Goal: Task Accomplishment & Management: Manage account settings

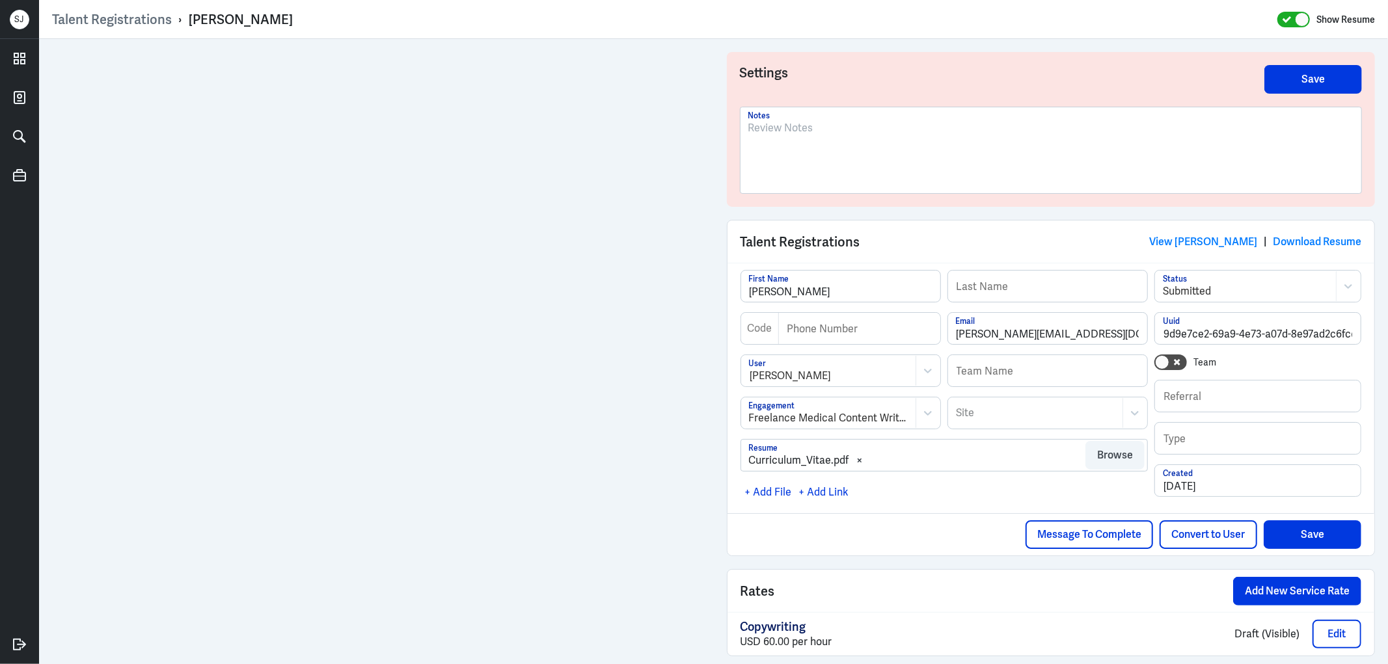
click at [763, 144] on div at bounding box center [1051, 155] width 606 height 70
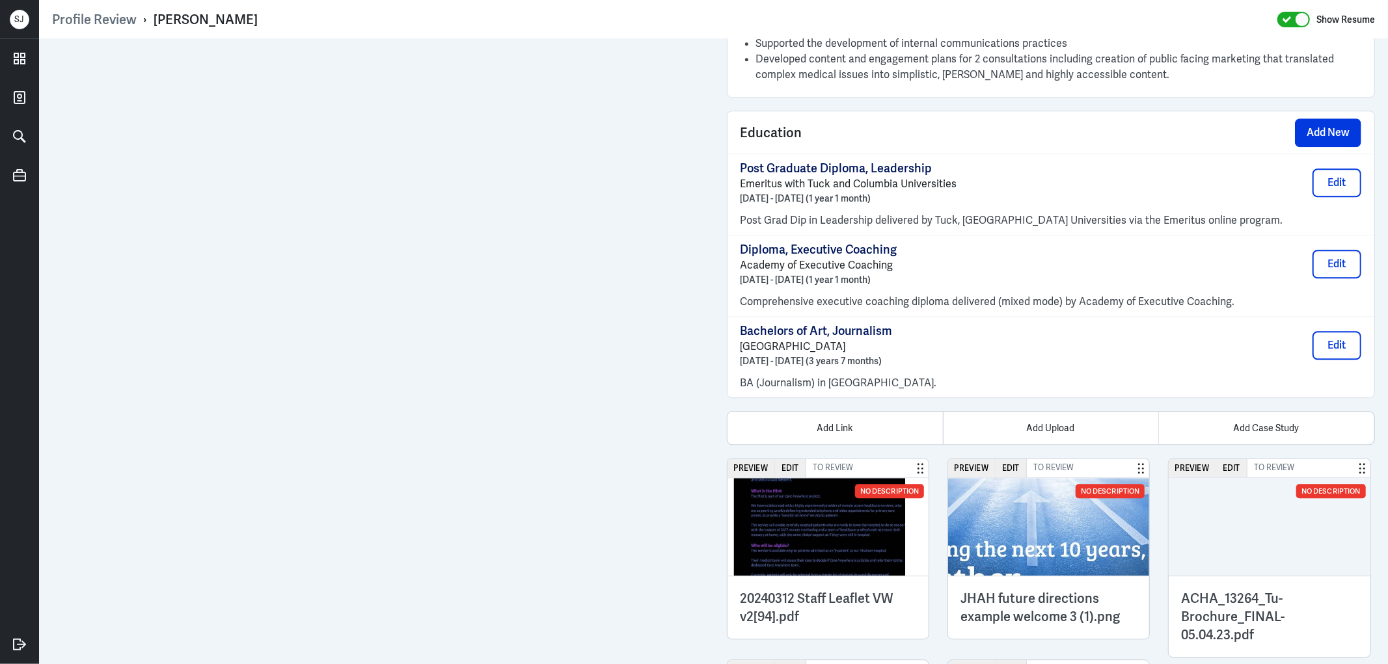
scroll to position [3074, 0]
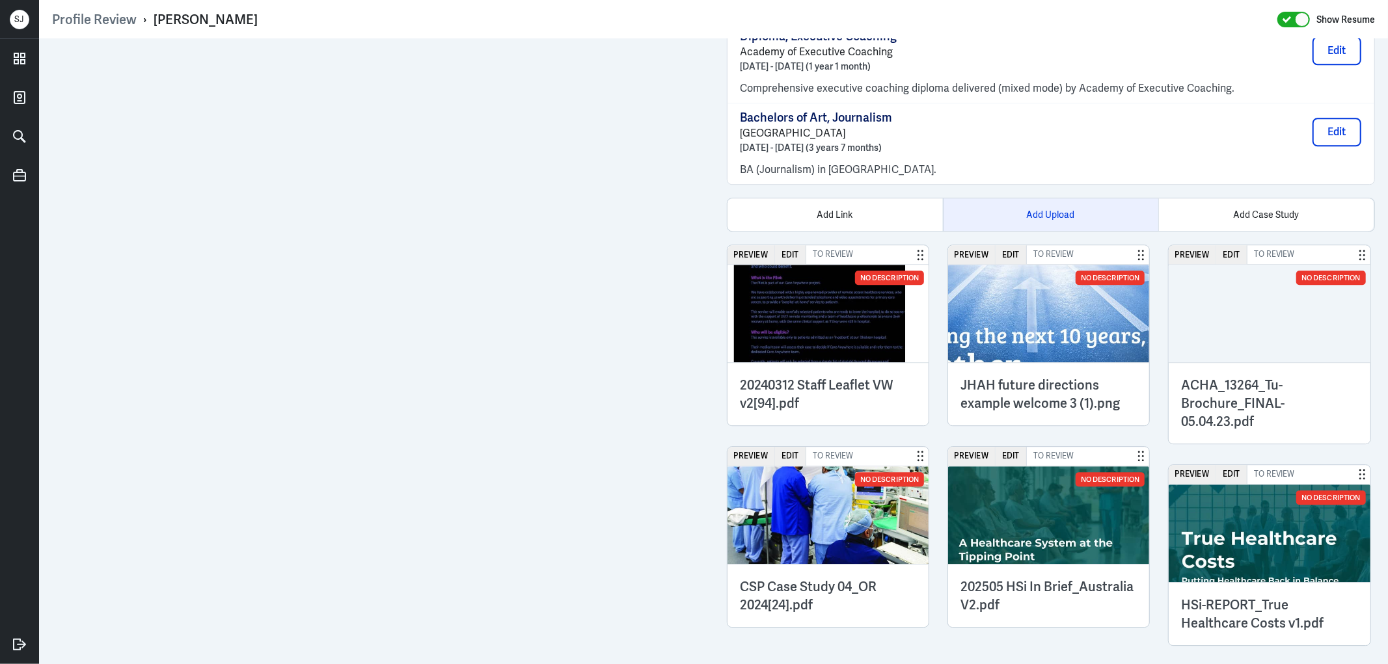
click at [1053, 205] on div "Add Upload" at bounding box center [1050, 214] width 215 height 33
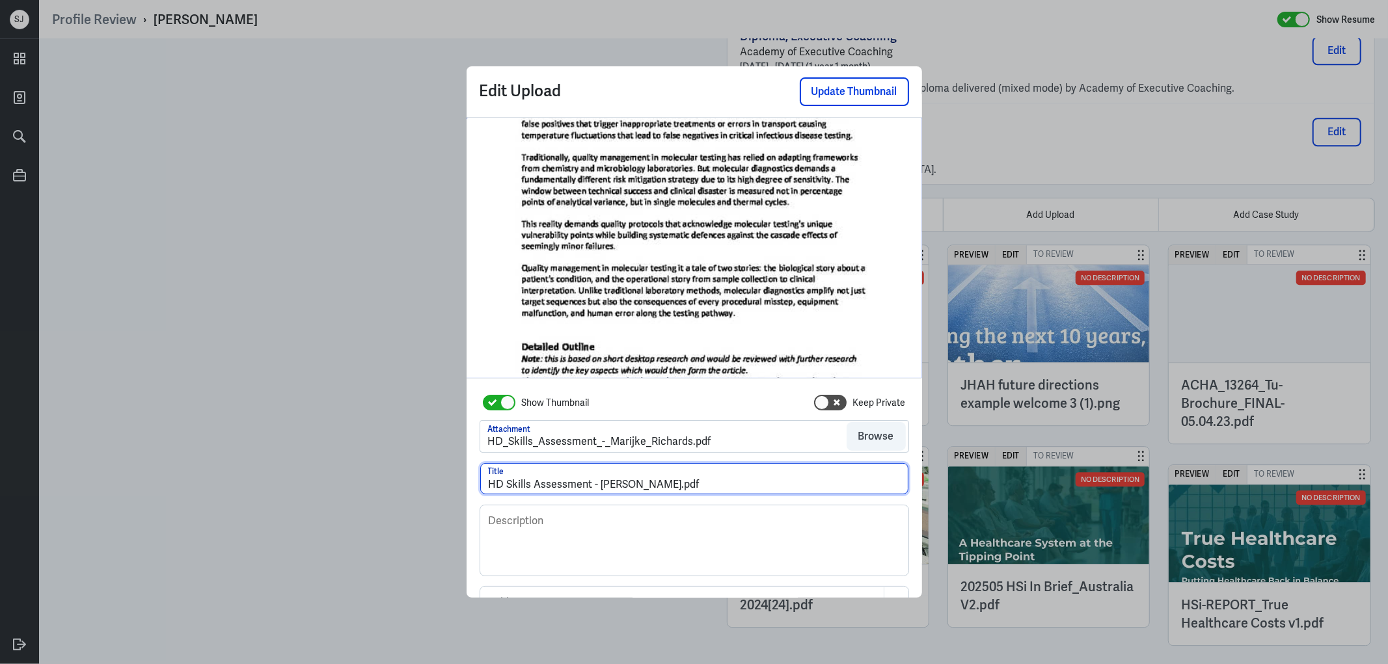
drag, startPoint x: 672, startPoint y: 482, endPoint x: 768, endPoint y: 485, distance: 96.3
click at [768, 485] on input "HD Skills Assessment - Marijke Richards.pdf" at bounding box center [694, 478] width 428 height 31
type input "HD Skills Assessment - Marijke Richards"
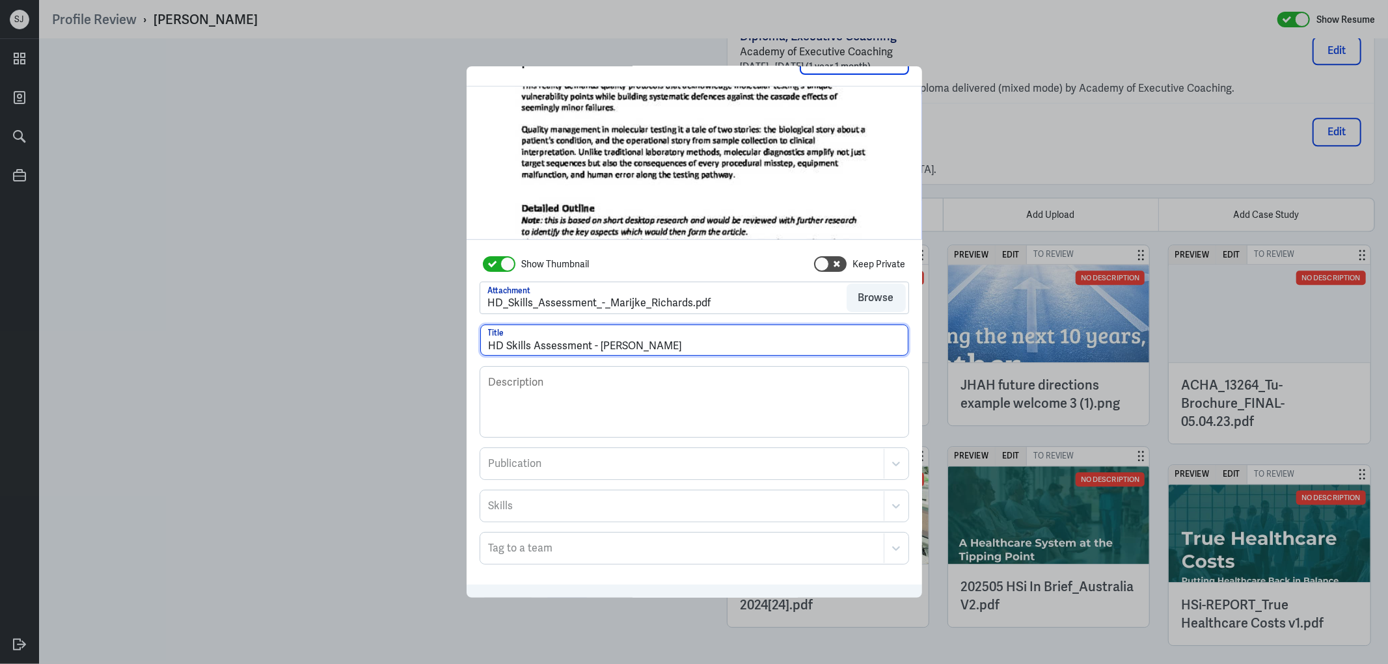
scroll to position [70, 0]
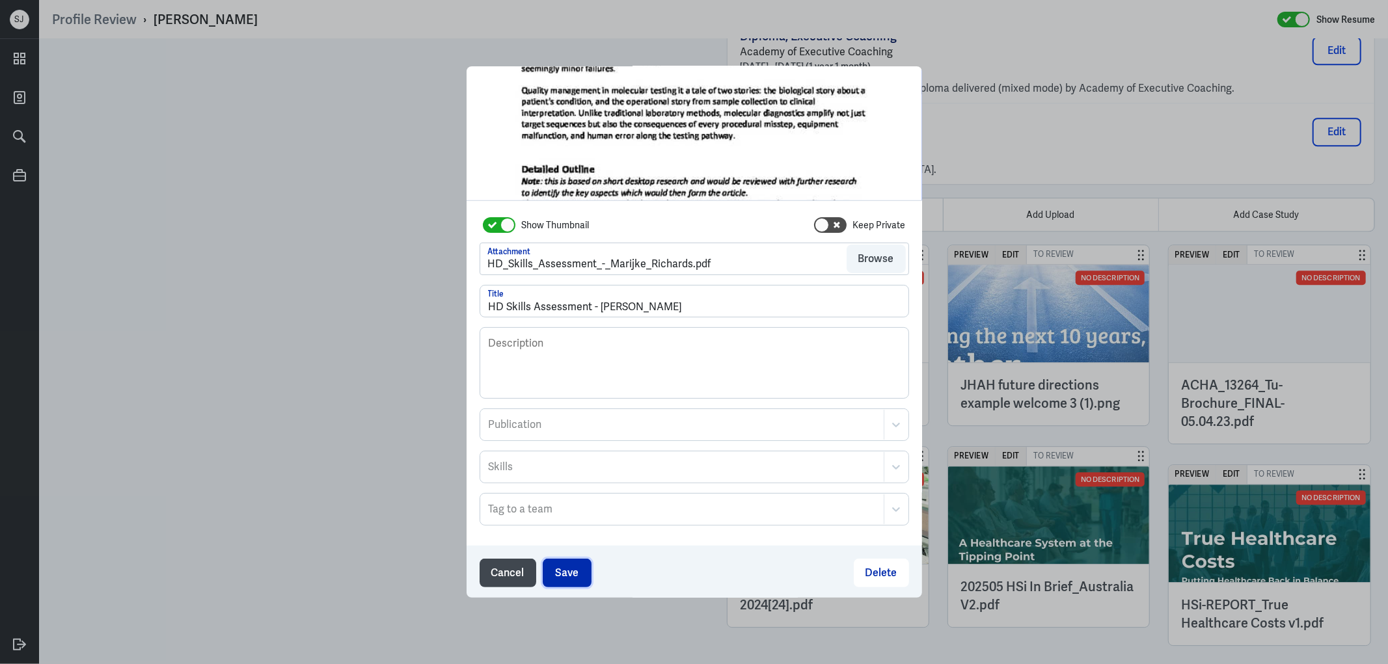
click at [581, 575] on button "Save" at bounding box center [567, 573] width 49 height 29
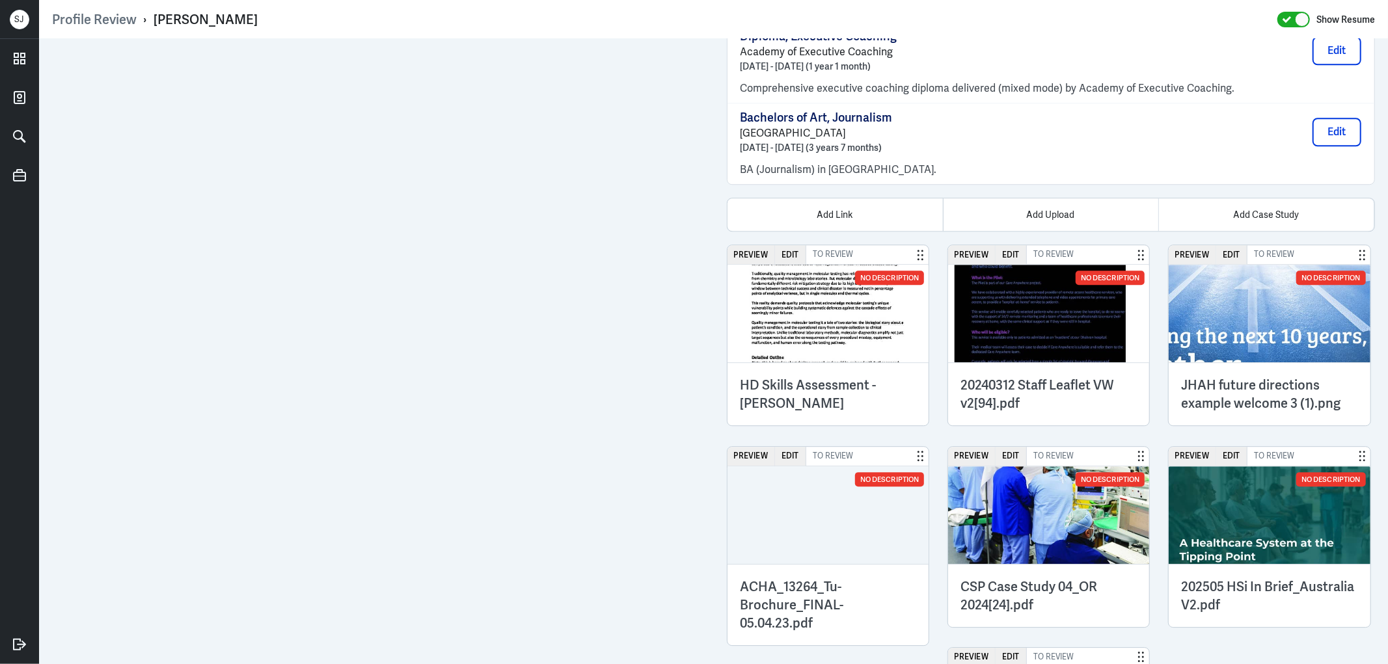
click at [808, 387] on h3 "HD Skills Assessment - Marijke Richards" at bounding box center [829, 394] width 176 height 36
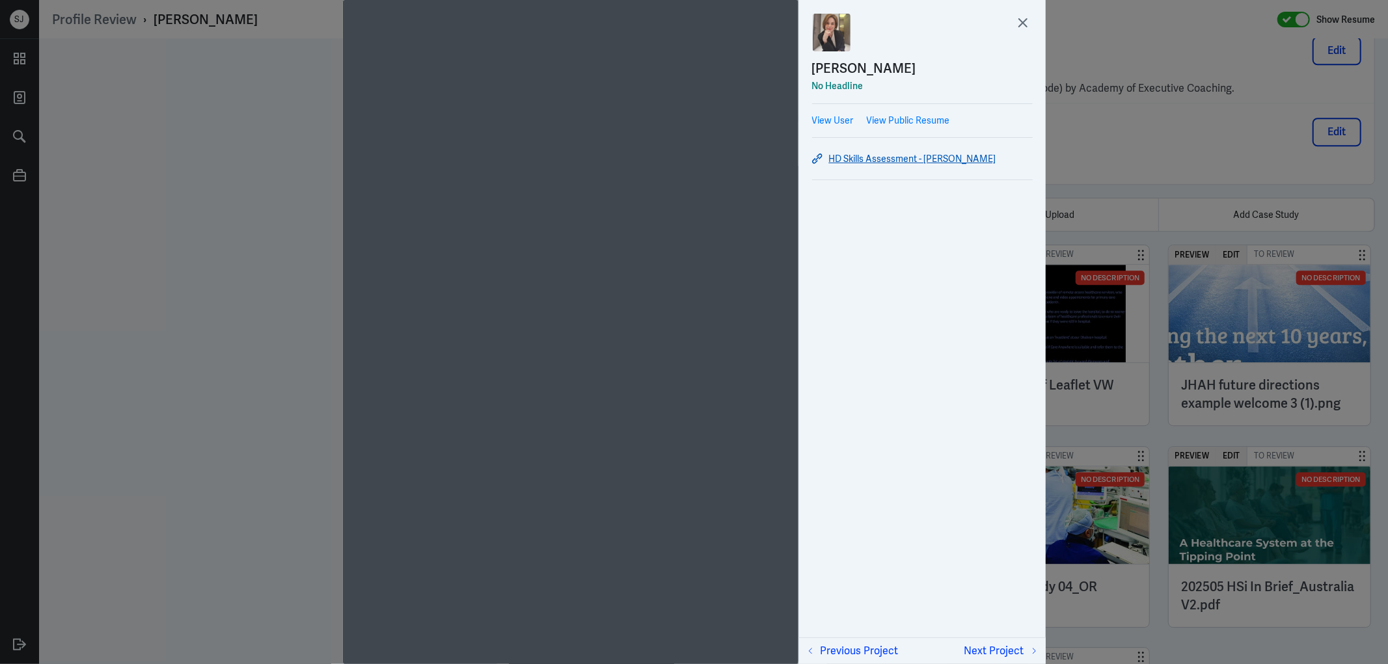
click at [877, 159] on link "HD Skills Assessment - Marijke Richards" at bounding box center [922, 159] width 221 height 16
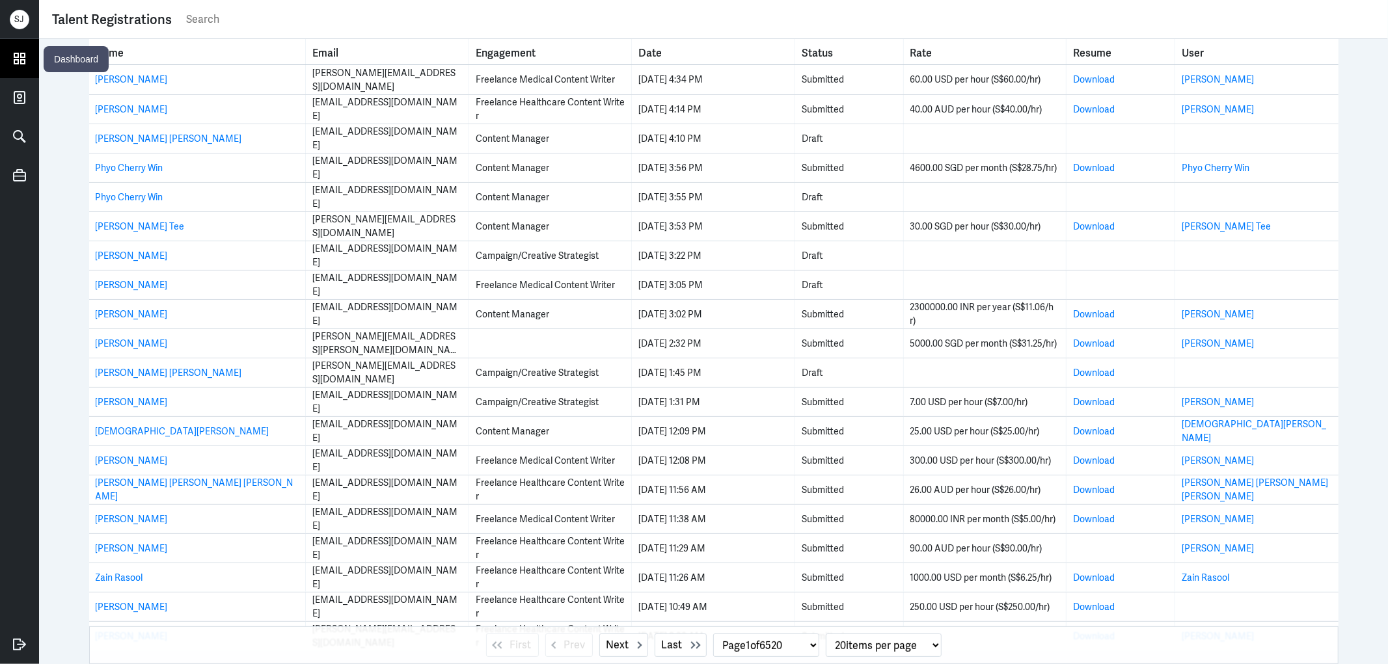
click at [13, 66] on icon at bounding box center [20, 59] width 20 height 20
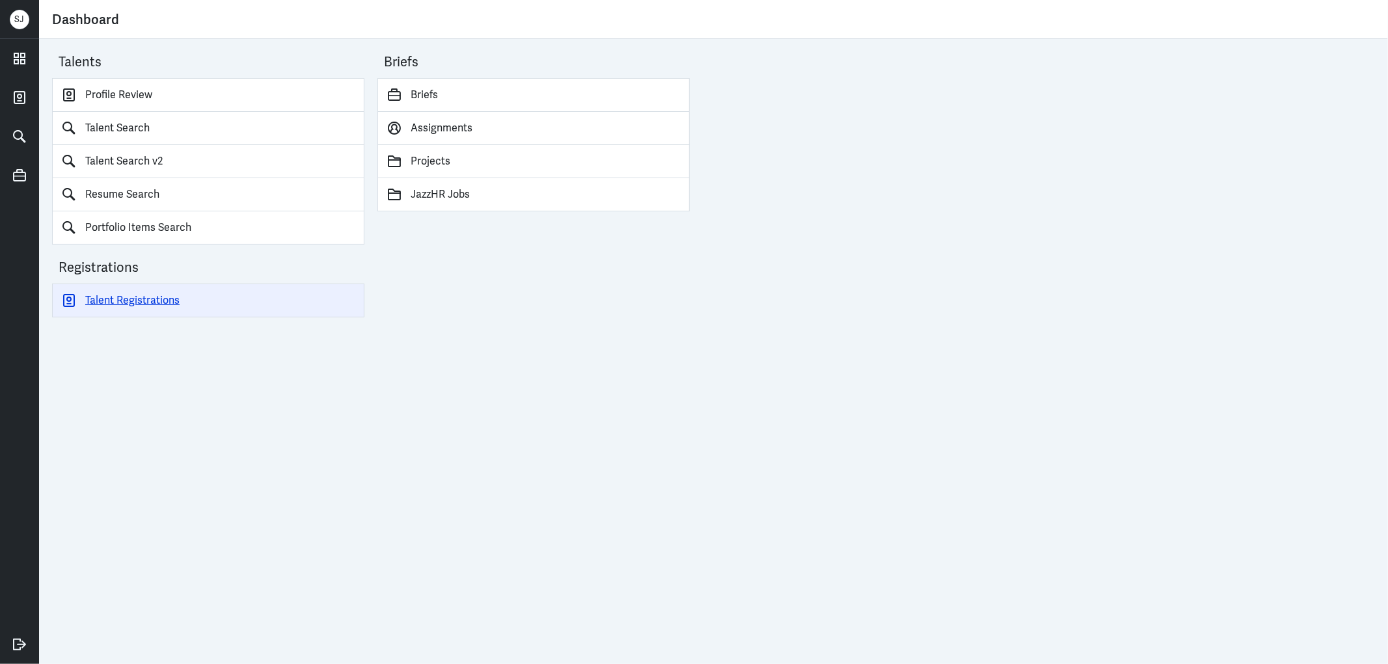
click at [171, 303] on link "Talent Registrations" at bounding box center [208, 301] width 312 height 34
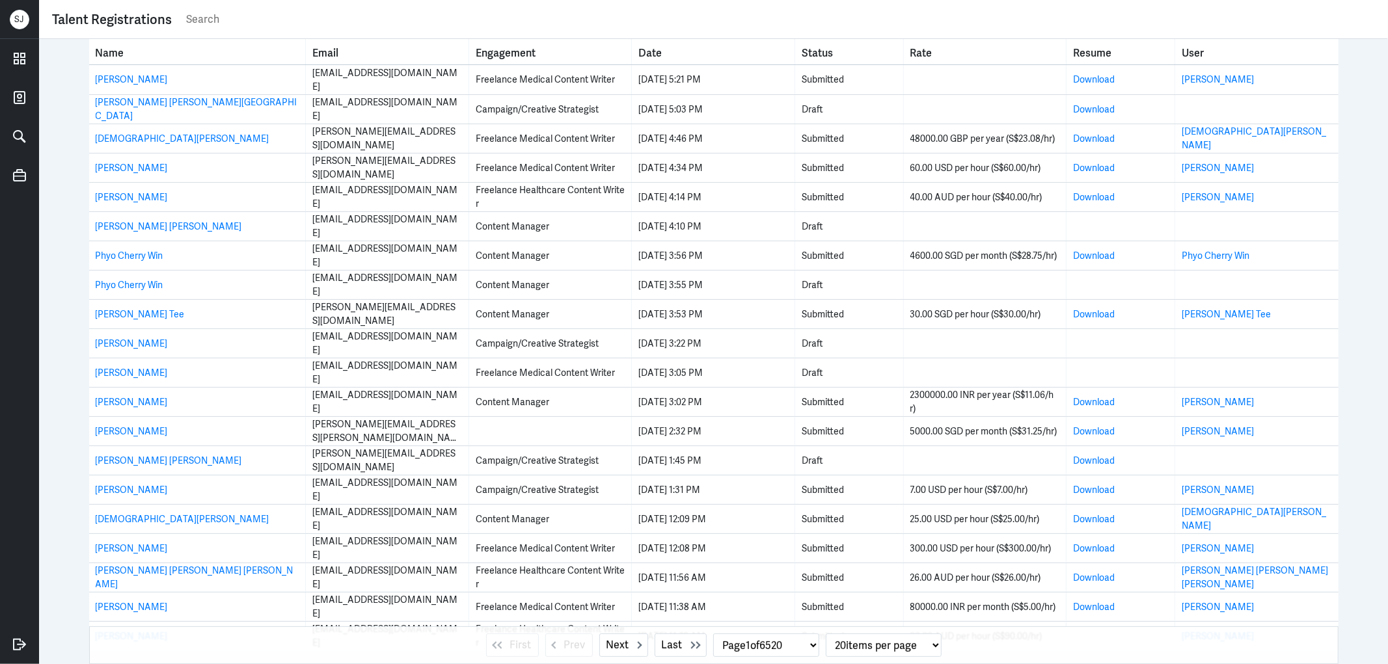
select select "1"
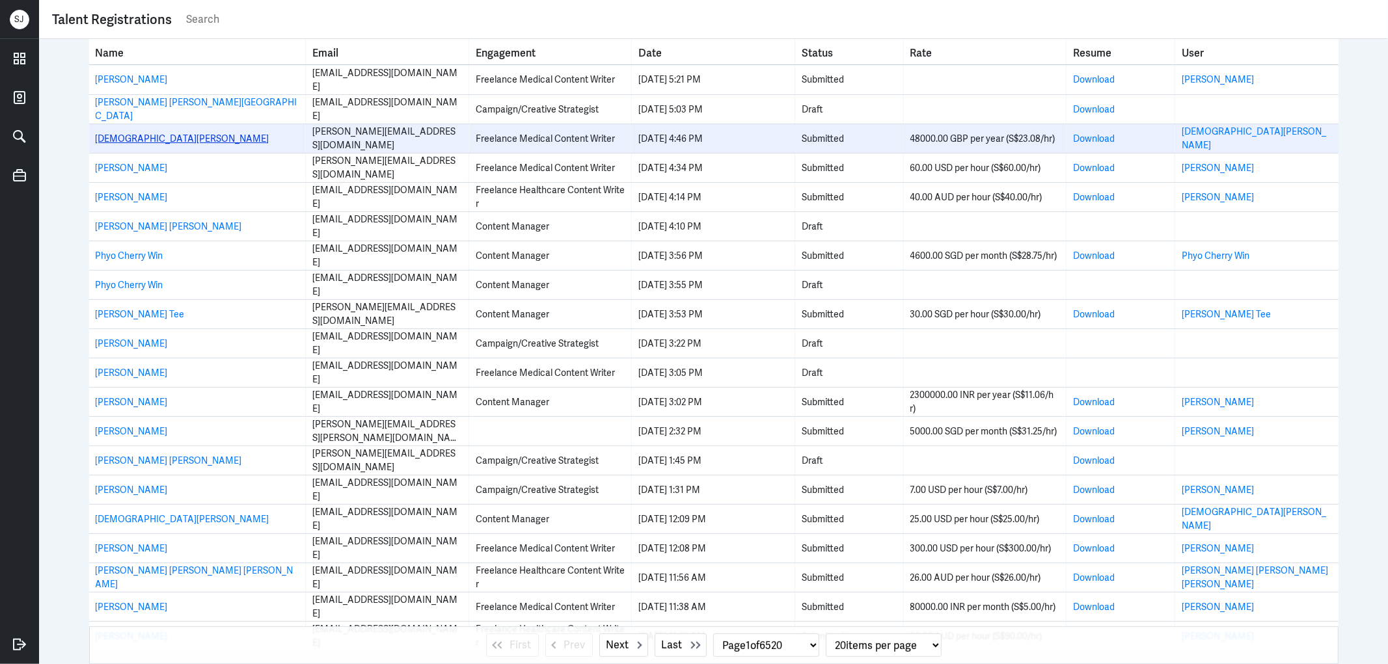
drag, startPoint x: 540, startPoint y: 140, endPoint x: 122, endPoint y: 139, distance: 417.8
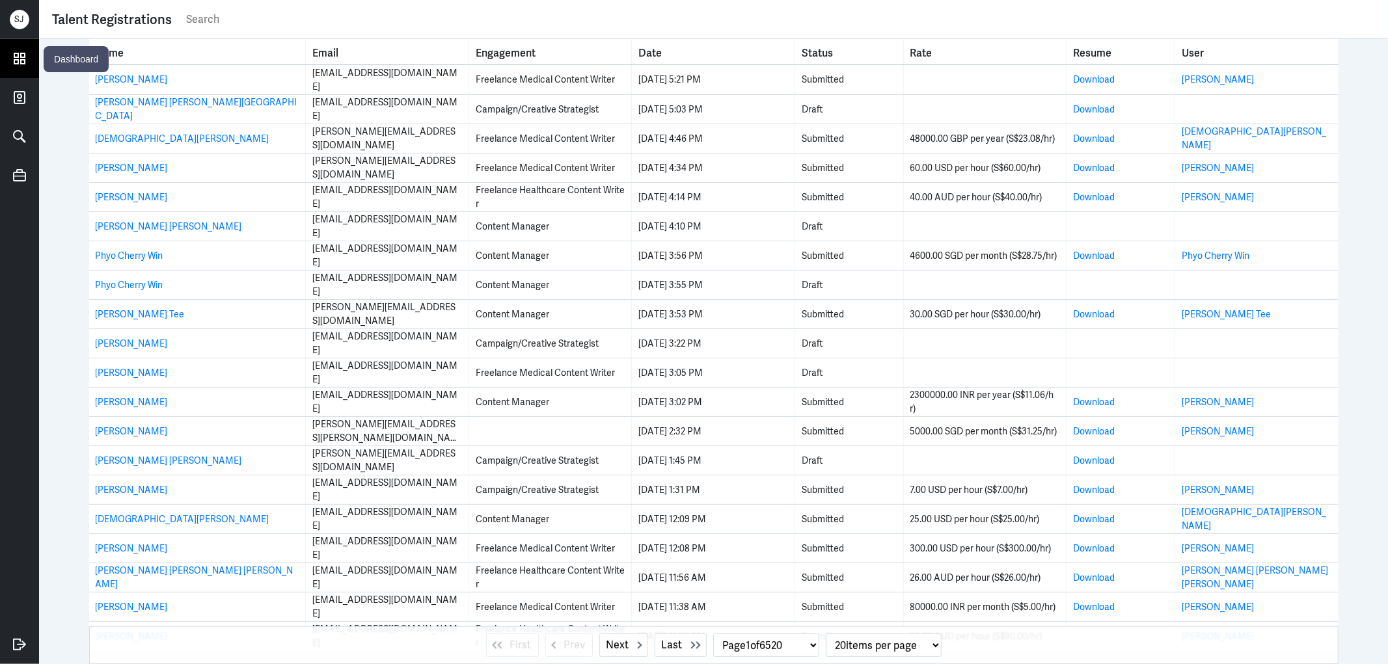
click at [11, 55] on icon at bounding box center [20, 59] width 20 height 20
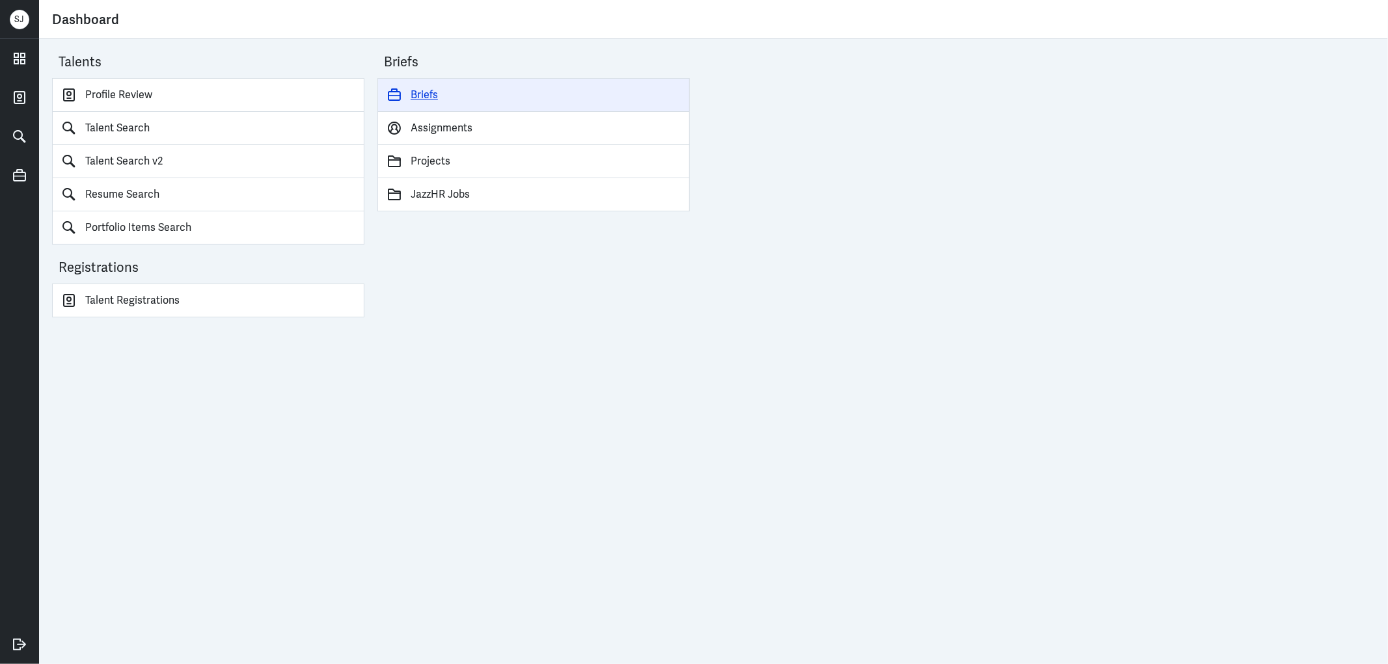
click at [433, 94] on link "Briefs" at bounding box center [533, 95] width 312 height 34
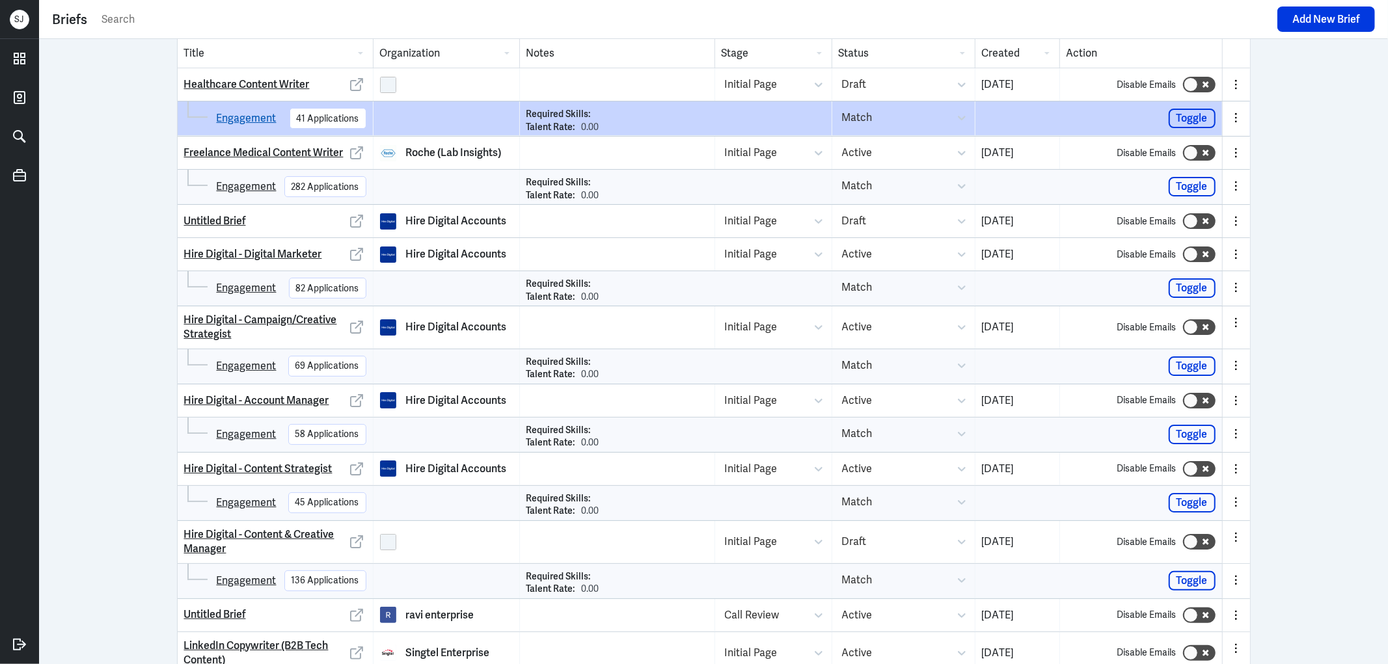
click at [245, 114] on link "Engagement" at bounding box center [247, 119] width 60 height 16
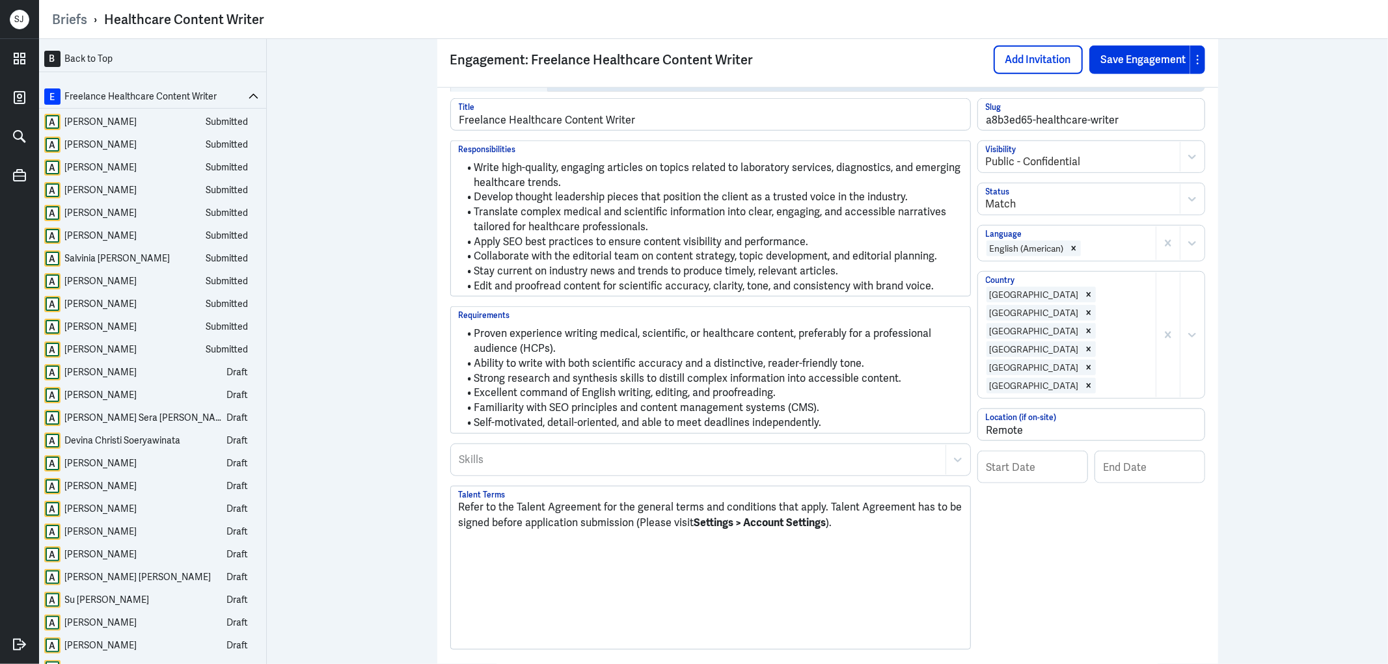
scroll to position [940, 0]
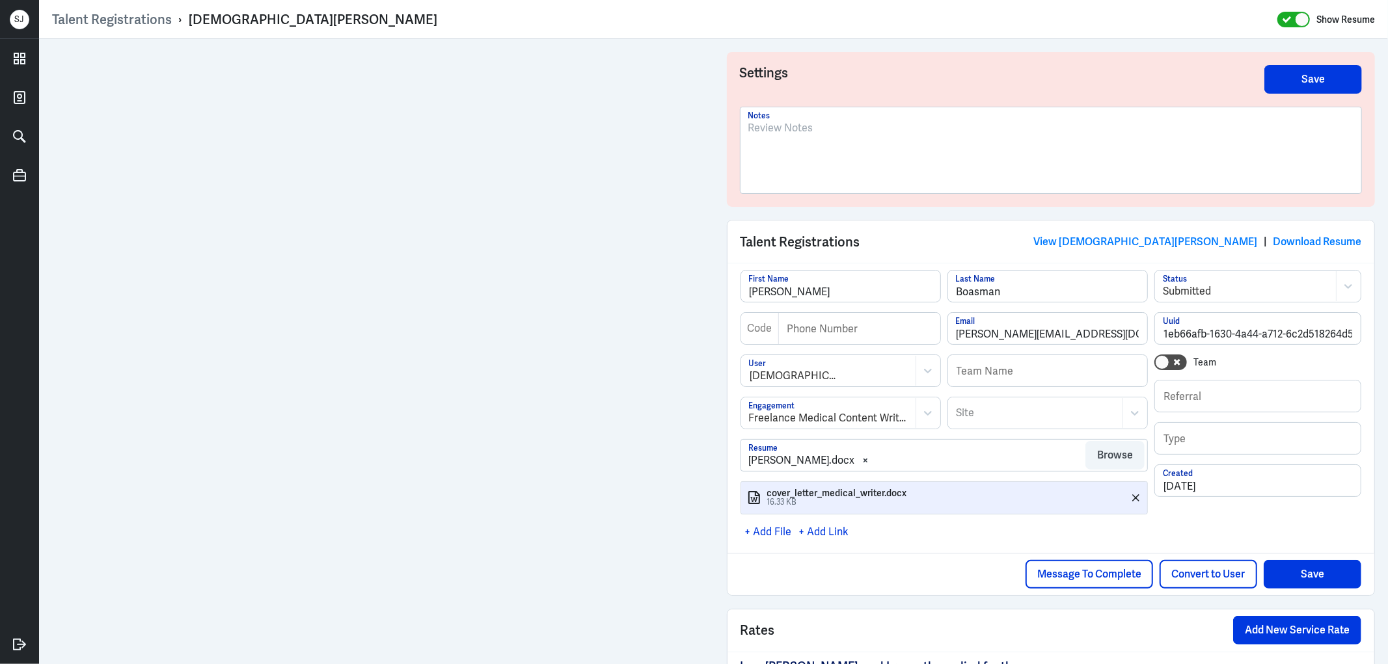
click at [785, 134] on p at bounding box center [1051, 128] width 606 height 16
click at [1212, 243] on link "View Kristian Boasman" at bounding box center [1145, 242] width 224 height 14
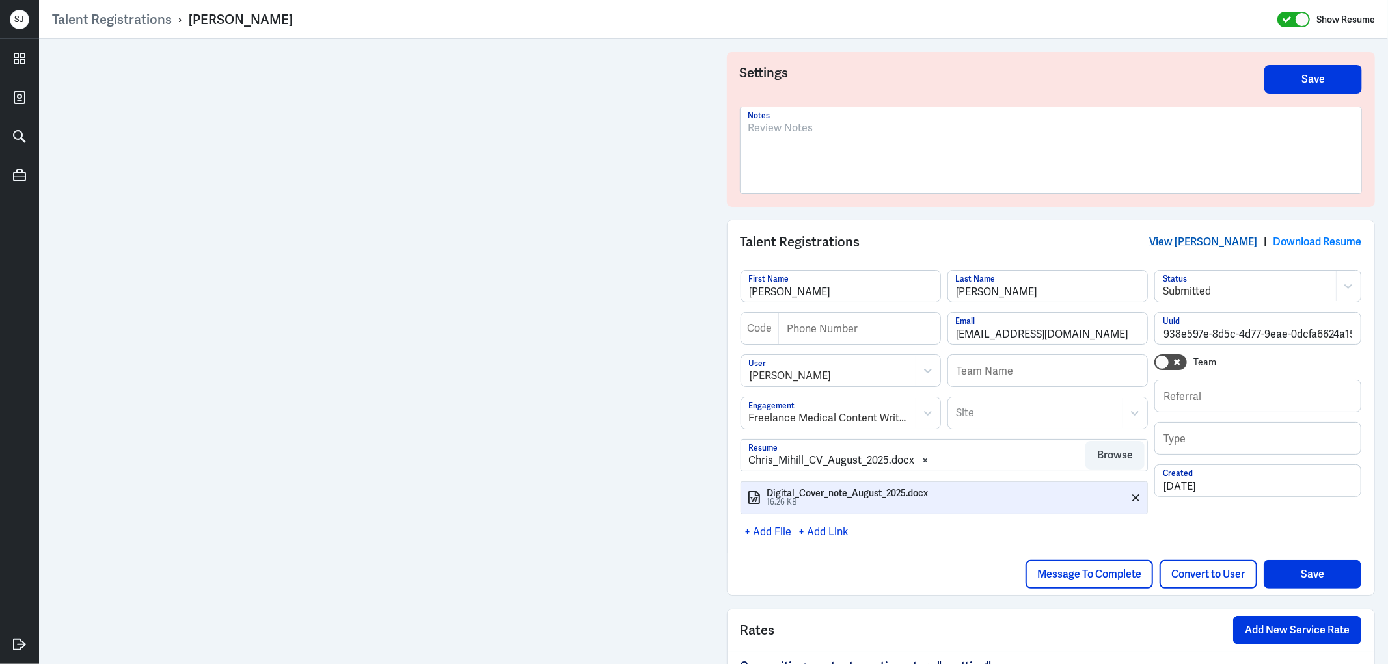
click at [1215, 238] on link "View [PERSON_NAME]" at bounding box center [1203, 242] width 108 height 14
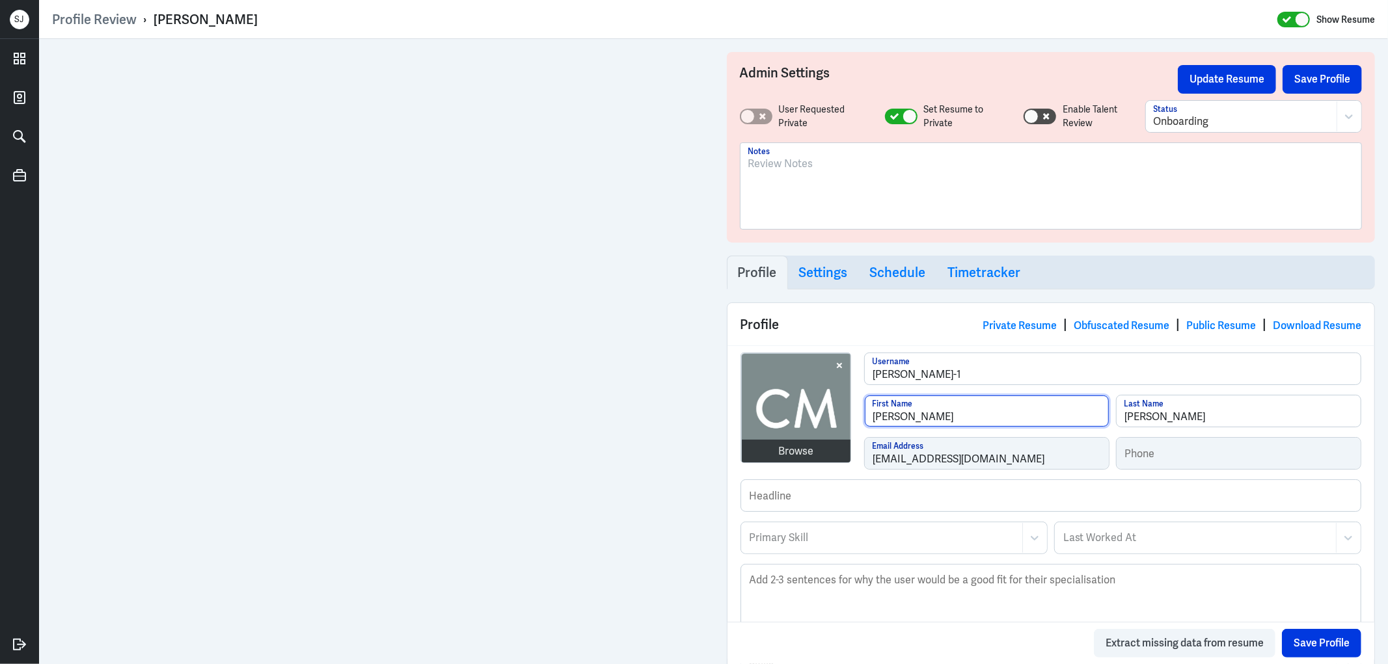
drag, startPoint x: 874, startPoint y: 418, endPoint x: 862, endPoint y: 418, distance: 11.7
click at [865, 418] on input "christopher" at bounding box center [987, 411] width 244 height 31
type input "[PERSON_NAME]"
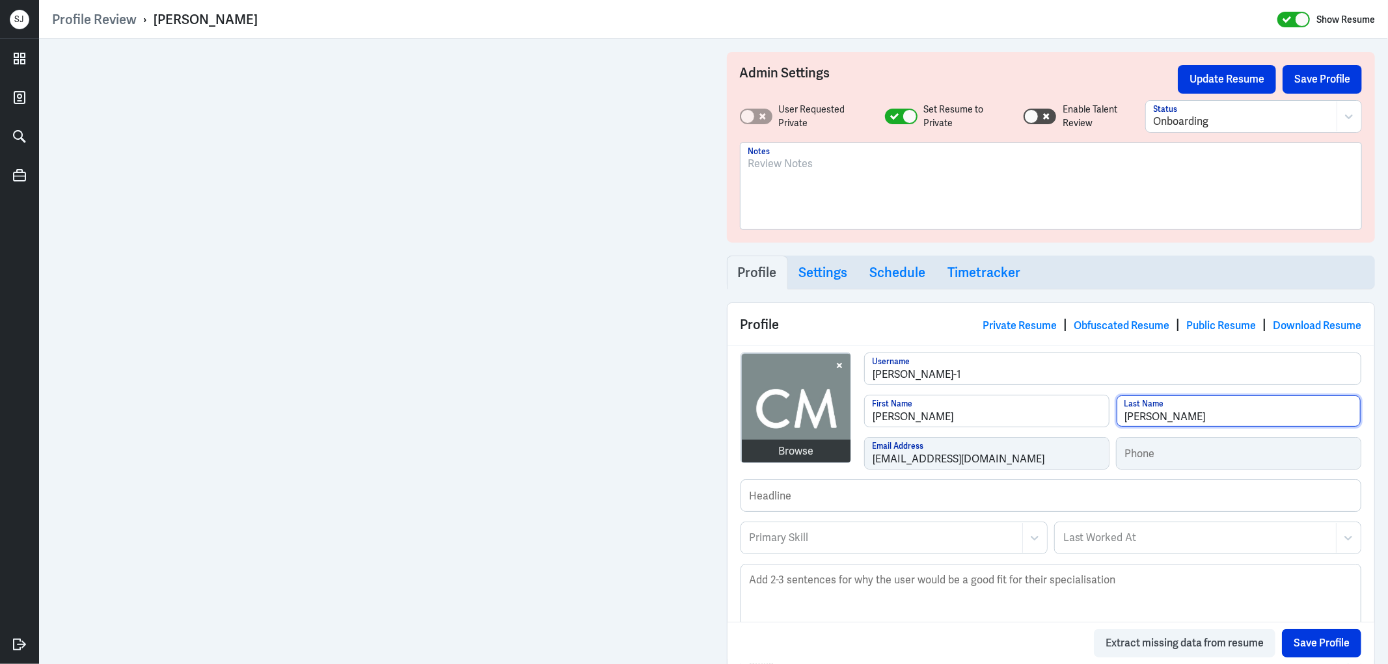
drag, startPoint x: 1124, startPoint y: 418, endPoint x: 1104, endPoint y: 418, distance: 20.2
click at [1106, 418] on div "Christopher First Name mihill Last Name" at bounding box center [1113, 416] width 498 height 42
type input "[PERSON_NAME]"
click at [1297, 644] on button "Save Profile" at bounding box center [1321, 643] width 79 height 29
click at [237, 16] on div "[PERSON_NAME]" at bounding box center [206, 19] width 104 height 17
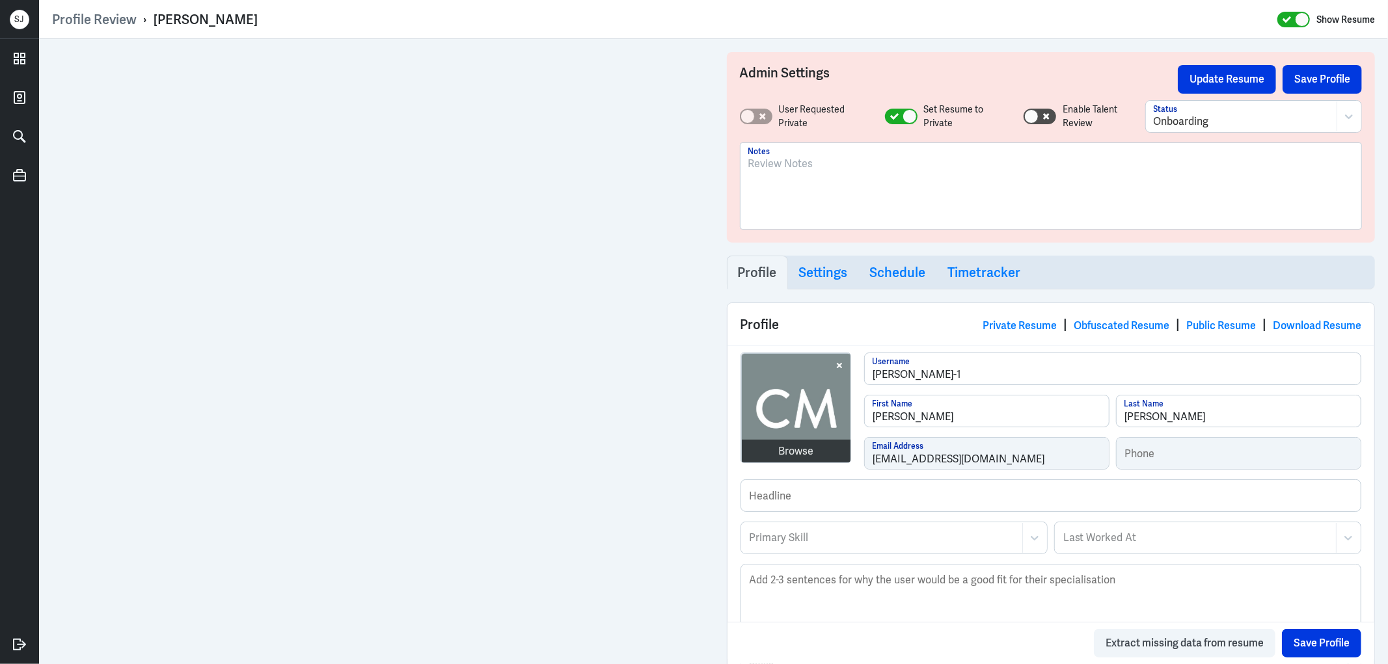
click at [237, 16] on div "[PERSON_NAME]" at bounding box center [206, 19] width 104 height 17
copy div "[PERSON_NAME]"
click at [764, 170] on p at bounding box center [1051, 164] width 606 height 16
